Goal: Use online tool/utility: Use online tool/utility

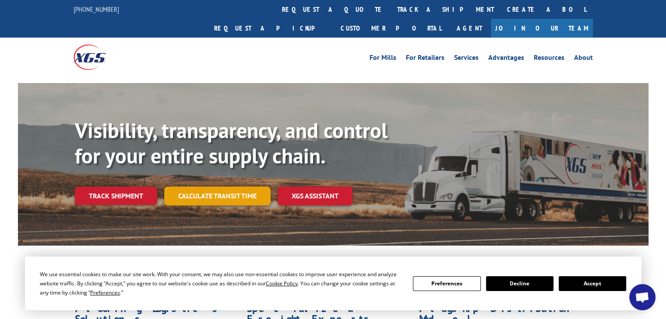
click at [229, 187] on link "Calculate transit time" at bounding box center [217, 196] width 106 height 19
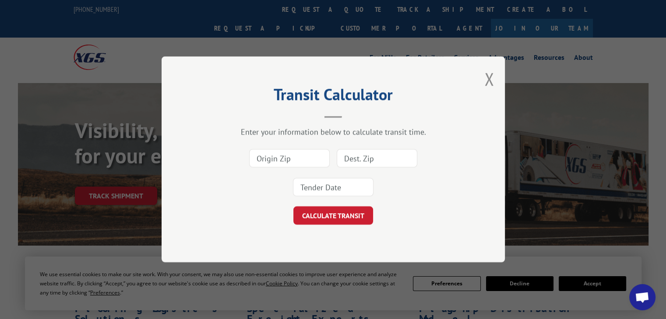
click at [291, 157] on input at bounding box center [289, 159] width 81 height 18
type input "30701"
click at [361, 154] on input at bounding box center [377, 159] width 81 height 18
type input "78501"
click at [328, 188] on input at bounding box center [333, 188] width 81 height 18
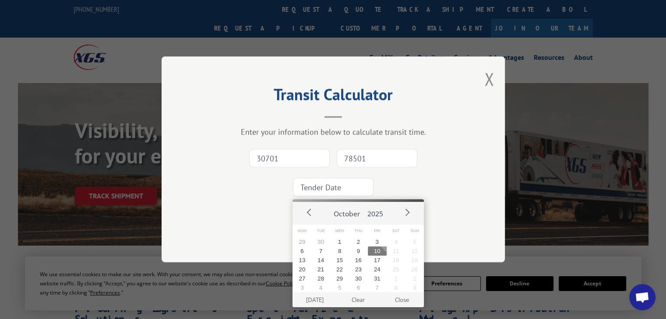
click at [375, 249] on button "10" at bounding box center [377, 251] width 19 height 9
type input "[DATE]"
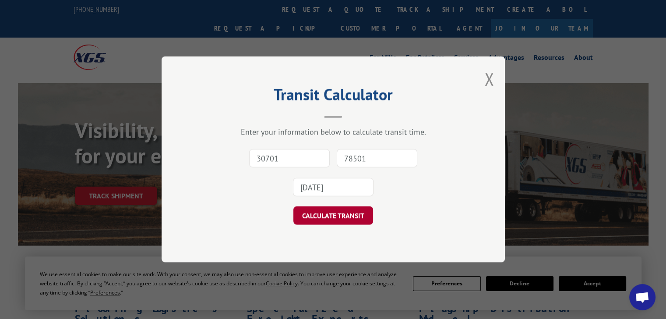
click at [341, 220] on button "CALCULATE TRANSIT" at bounding box center [333, 216] width 80 height 18
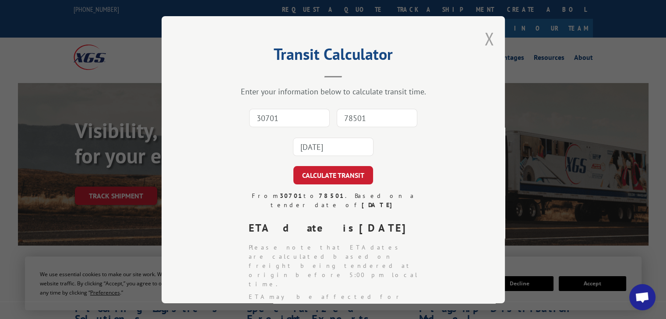
click at [484, 37] on button "Close modal" at bounding box center [489, 38] width 10 height 23
